Goal: Information Seeking & Learning: Learn about a topic

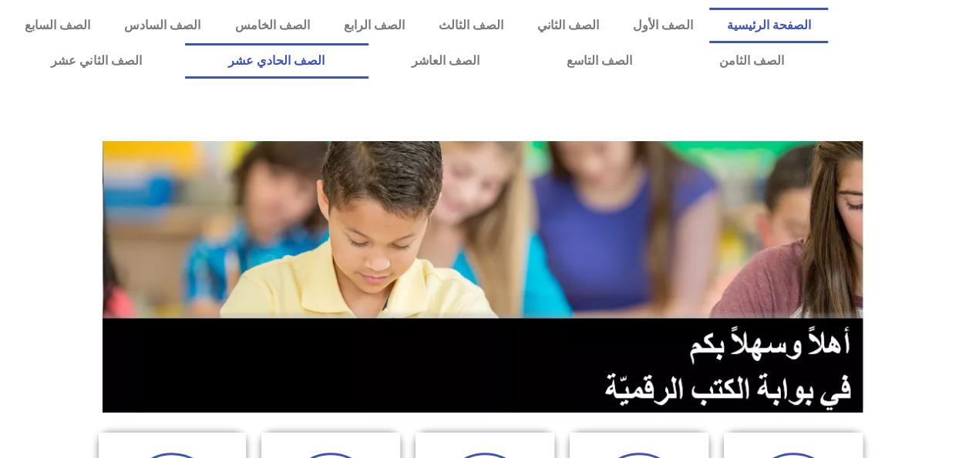
click at [351, 63] on link "الصف الحادي عشر" at bounding box center [277, 60] width 184 height 35
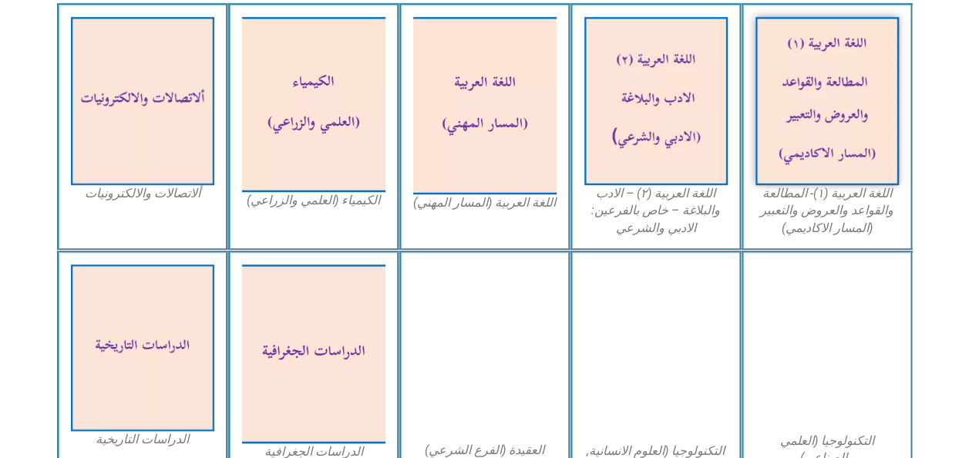
scroll to position [534, 0]
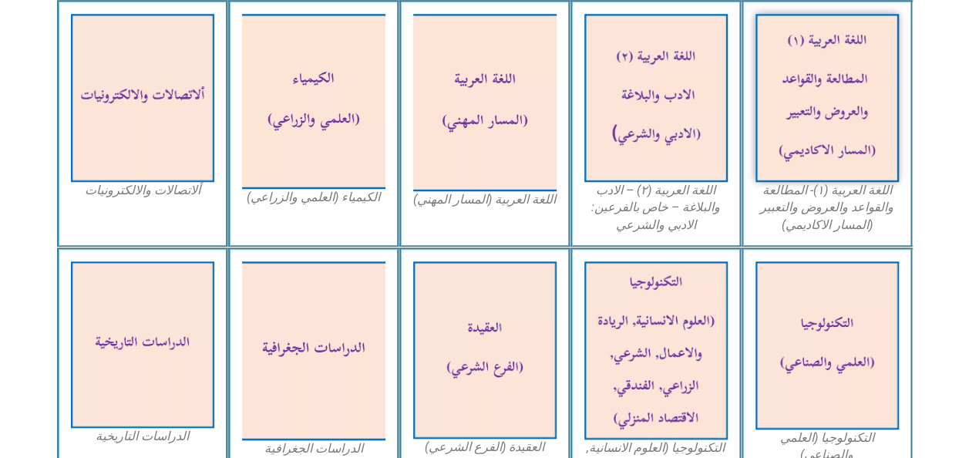
click at [861, 118] on img at bounding box center [827, 98] width 143 height 168
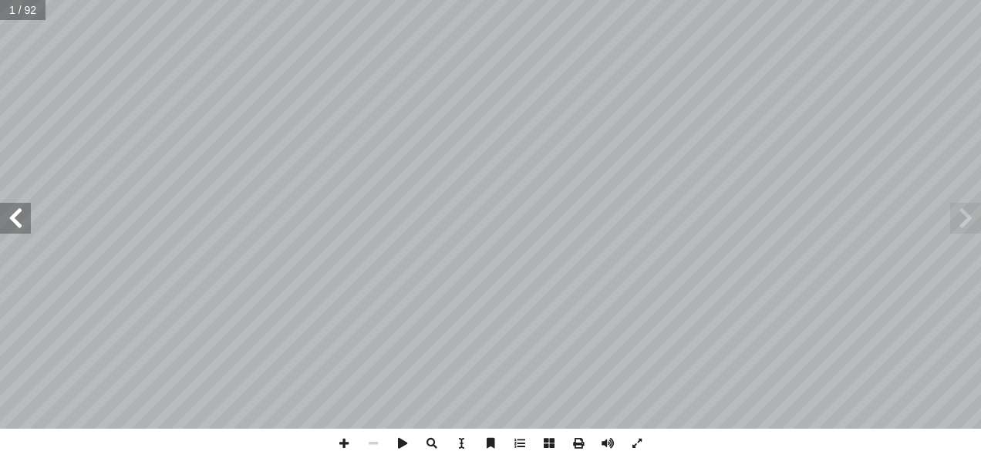
click at [22, 221] on span at bounding box center [15, 218] width 31 height 31
click at [18, 214] on span at bounding box center [15, 218] width 31 height 31
click at [22, 222] on span at bounding box center [15, 218] width 31 height 31
click at [29, 221] on span at bounding box center [15, 218] width 31 height 31
click at [25, 224] on span at bounding box center [15, 218] width 31 height 31
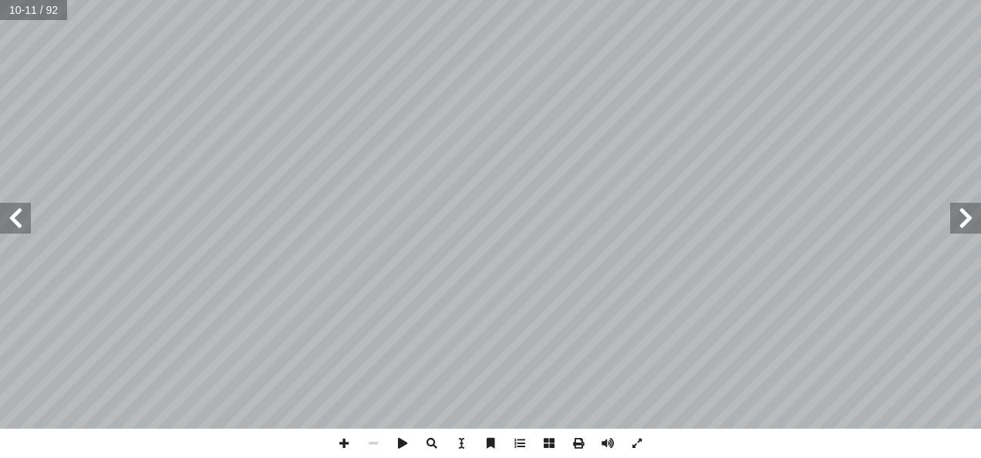
click at [966, 217] on span at bounding box center [965, 218] width 31 height 31
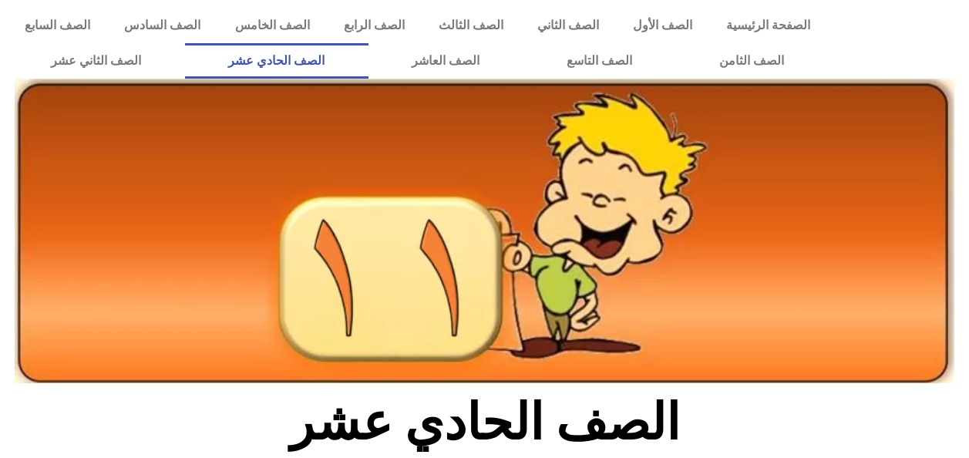
scroll to position [534, 0]
